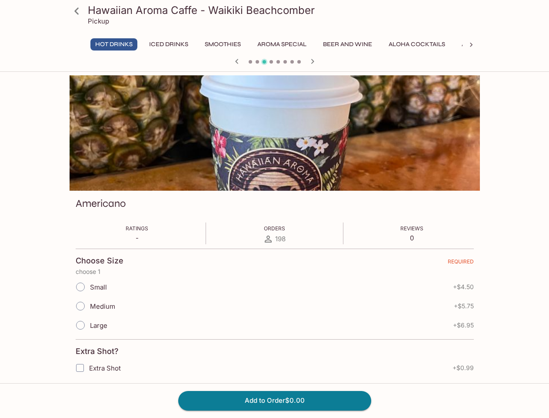
click at [274, 246] on div "Americano Ratings - Orders 198 Reviews 0 Choose Size REQUIRED choose 1 Small + …" at bounding box center [275, 344] width 411 height 308
click at [78, 45] on div "Hot Drinks Iced Drinks Smoothies Aroma Special Beer and Wine Aloha Cocktails Al…" at bounding box center [275, 46] width 411 height 17
click at [114, 44] on button "Hot Drinks" at bounding box center [113, 44] width 47 height 12
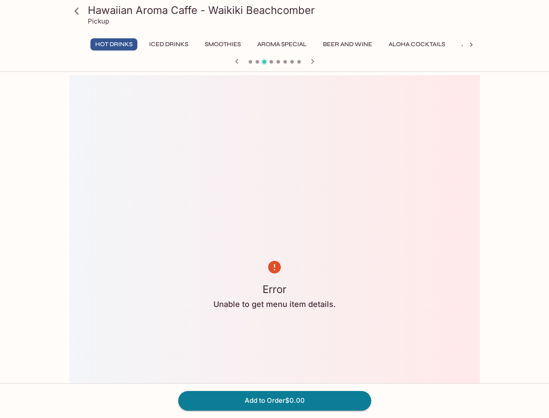
click at [168, 44] on button "Iced Drinks" at bounding box center [168, 44] width 49 height 12
click at [222, 44] on button "Smoothies" at bounding box center [223, 44] width 46 height 12
click at [281, 44] on button "Aroma Special" at bounding box center [282, 44] width 59 height 12
click at [347, 44] on button "Beer and Wine" at bounding box center [347, 44] width 59 height 12
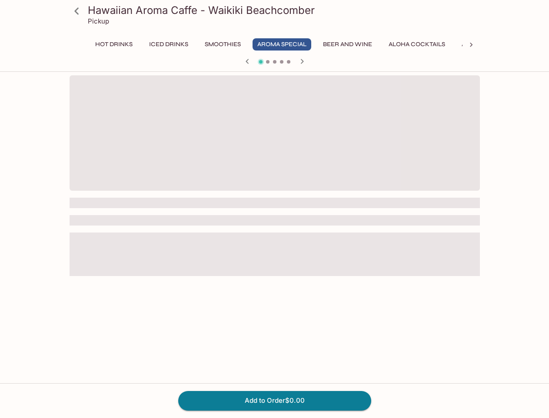
click at [416, 44] on button "Aloha Cocktails" at bounding box center [417, 44] width 66 height 12
click at [485, 44] on div "Hawaiian Aroma Caffe - Waikiki Beachcomber Pickup Hot Drinks Iced Drinks Smooth…" at bounding box center [274, 36] width 549 height 72
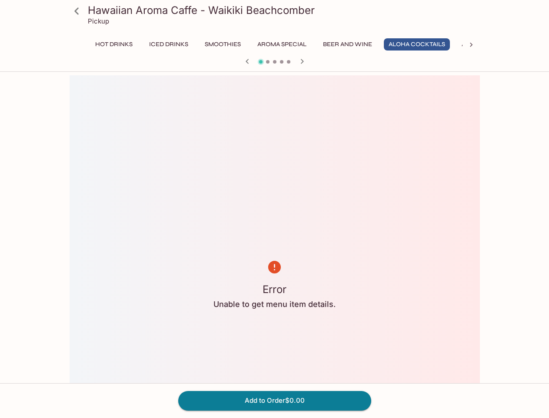
click at [471, 45] on icon at bounding box center [471, 44] width 9 height 9
